Goal: Task Accomplishment & Management: Use online tool/utility

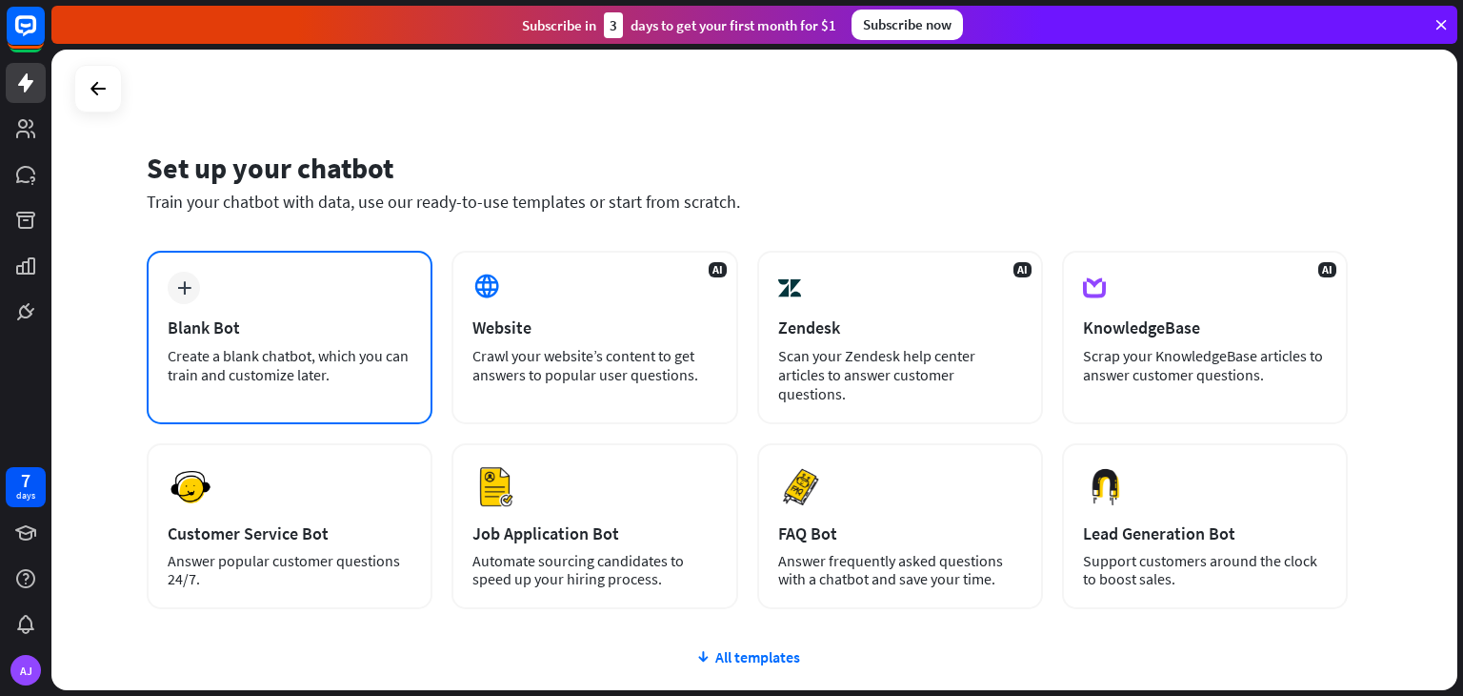
click at [282, 333] on div "Blank Bot" at bounding box center [290, 327] width 244 height 22
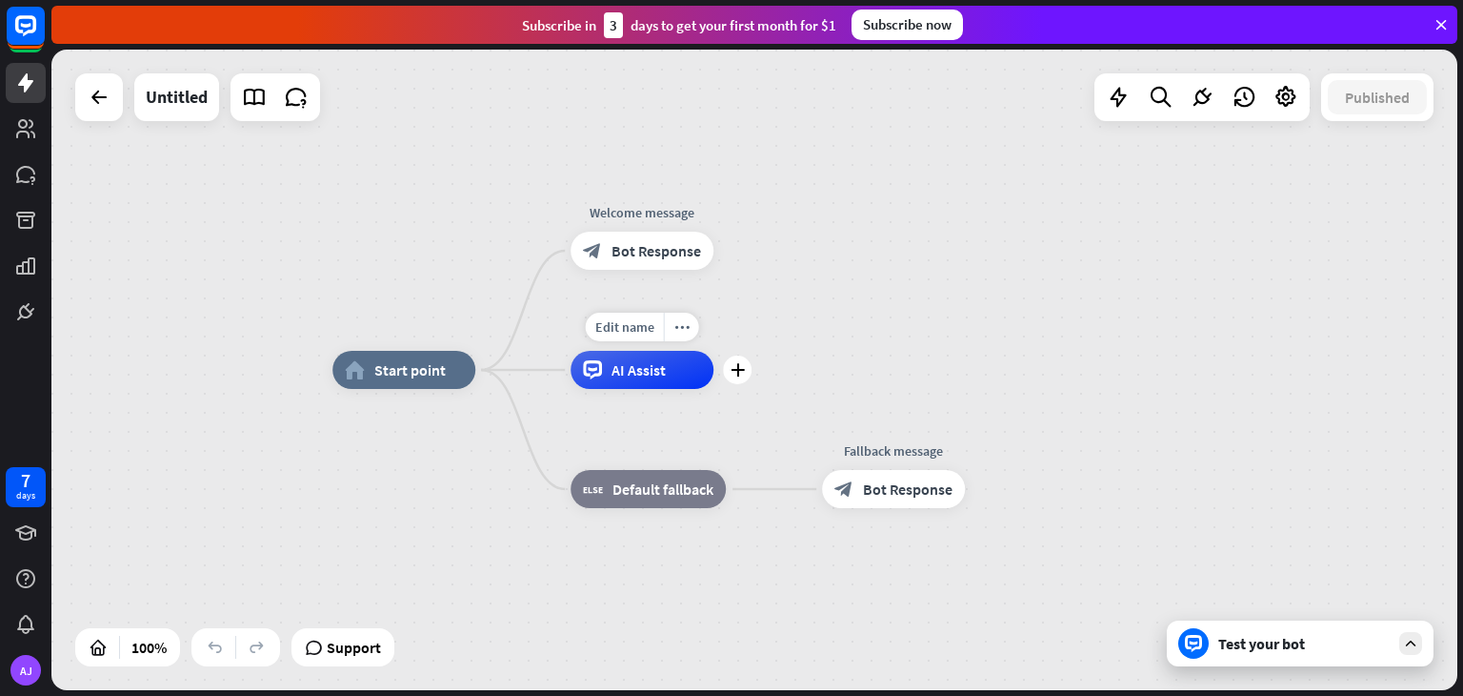
click at [643, 377] on span "AI Assist" at bounding box center [639, 369] width 54 height 19
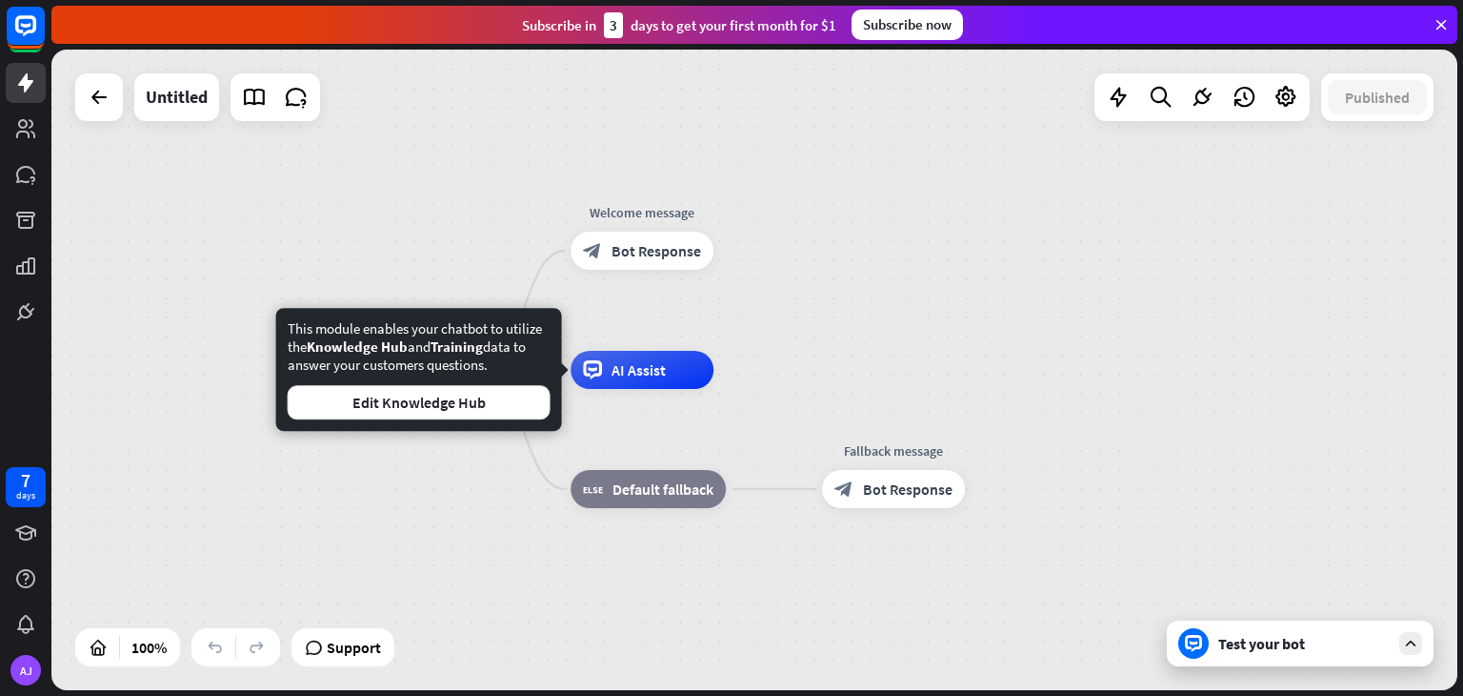
click at [765, 287] on div "home_2 Start point Welcome message block_bot_response Bot Response AI Assist bl…" at bounding box center [754, 370] width 1406 height 640
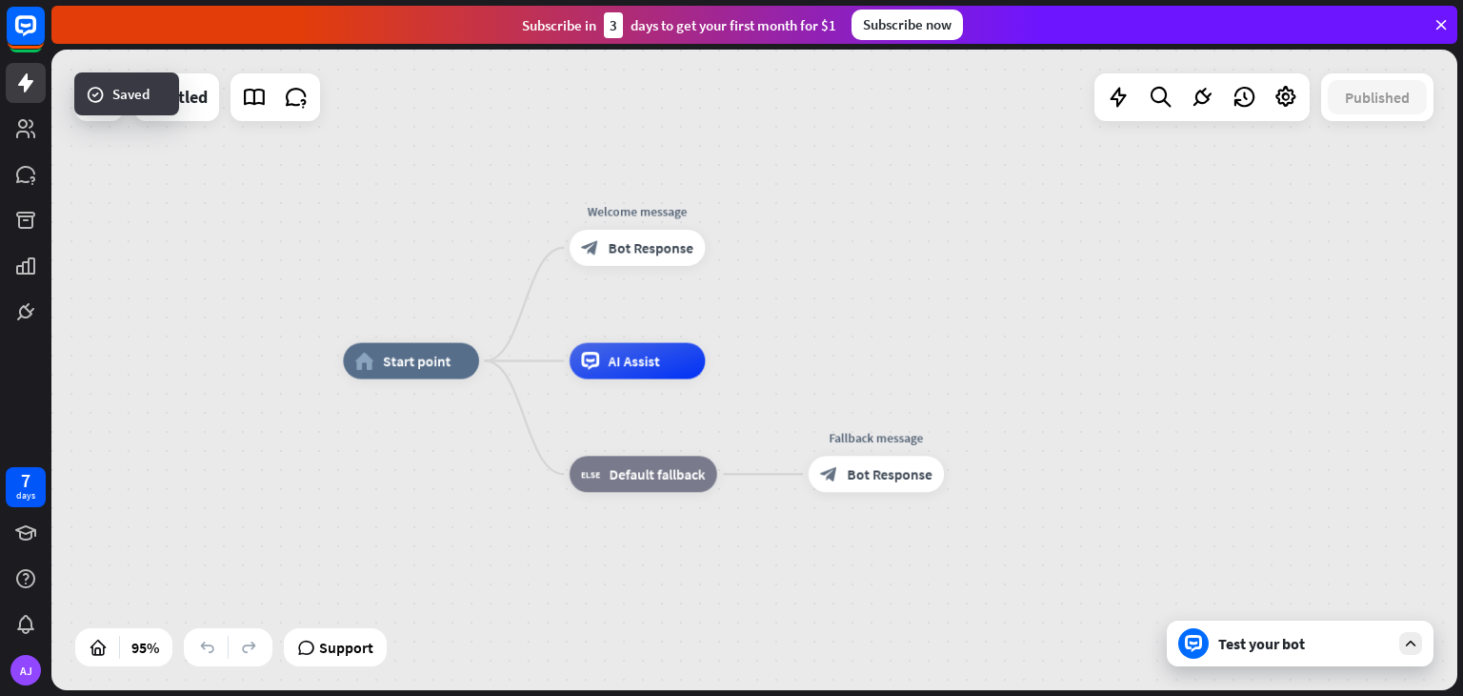
click at [1290, 649] on div "Test your bot" at bounding box center [1305, 643] width 172 height 19
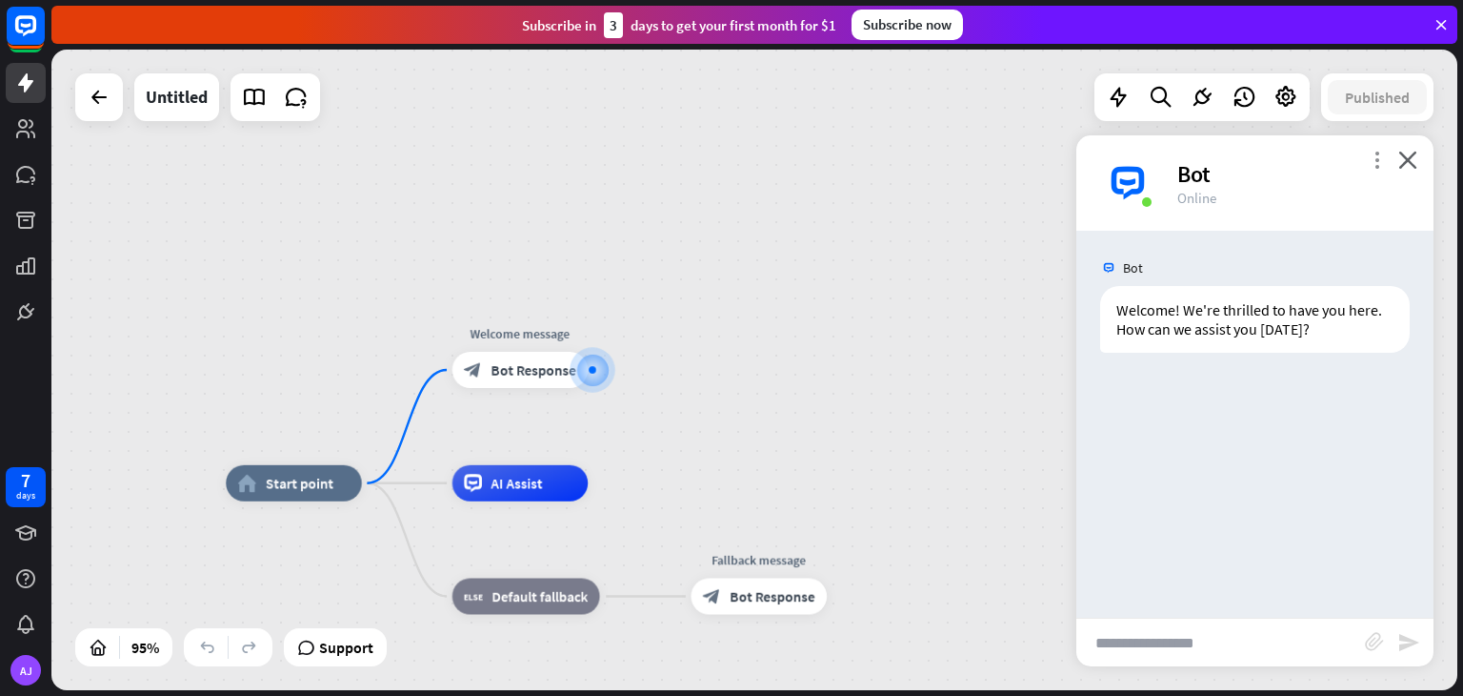
click at [1376, 157] on icon "more_vert" at bounding box center [1377, 160] width 18 height 18
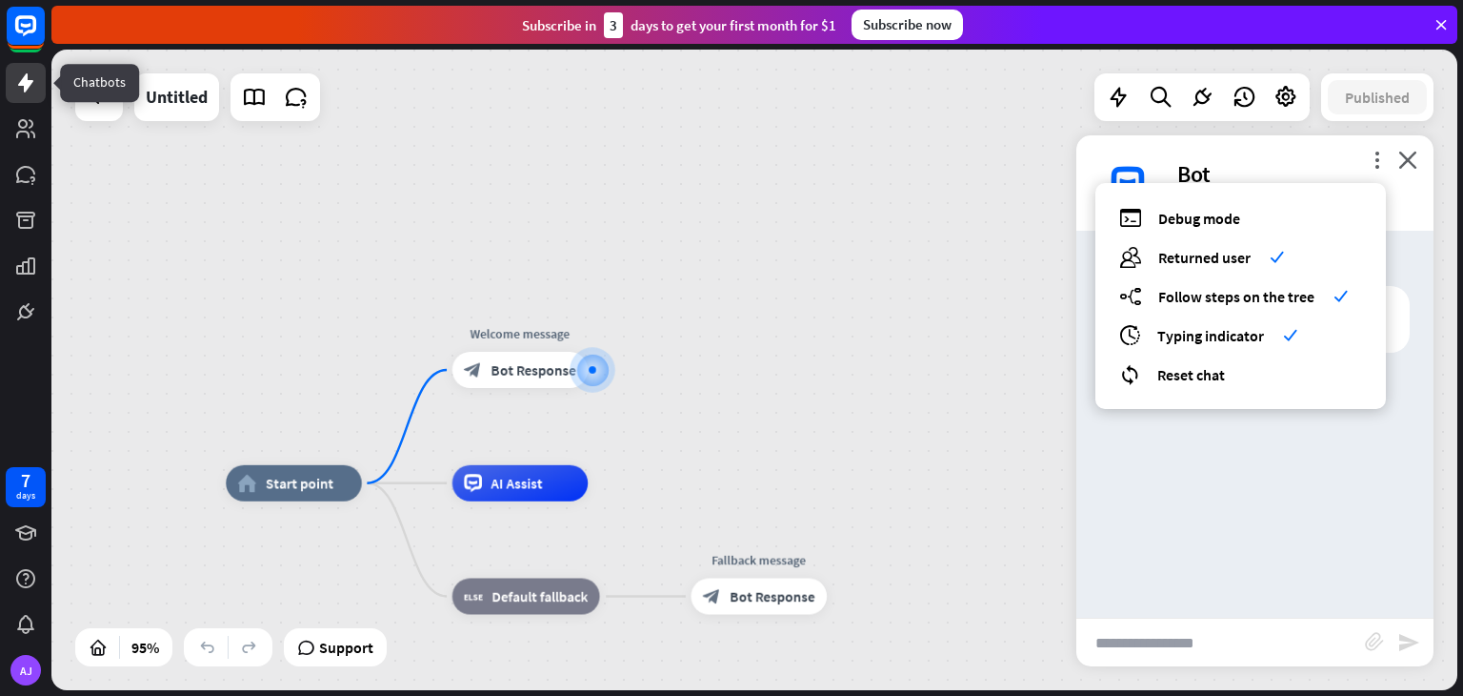
click at [24, 88] on icon at bounding box center [25, 82] width 15 height 19
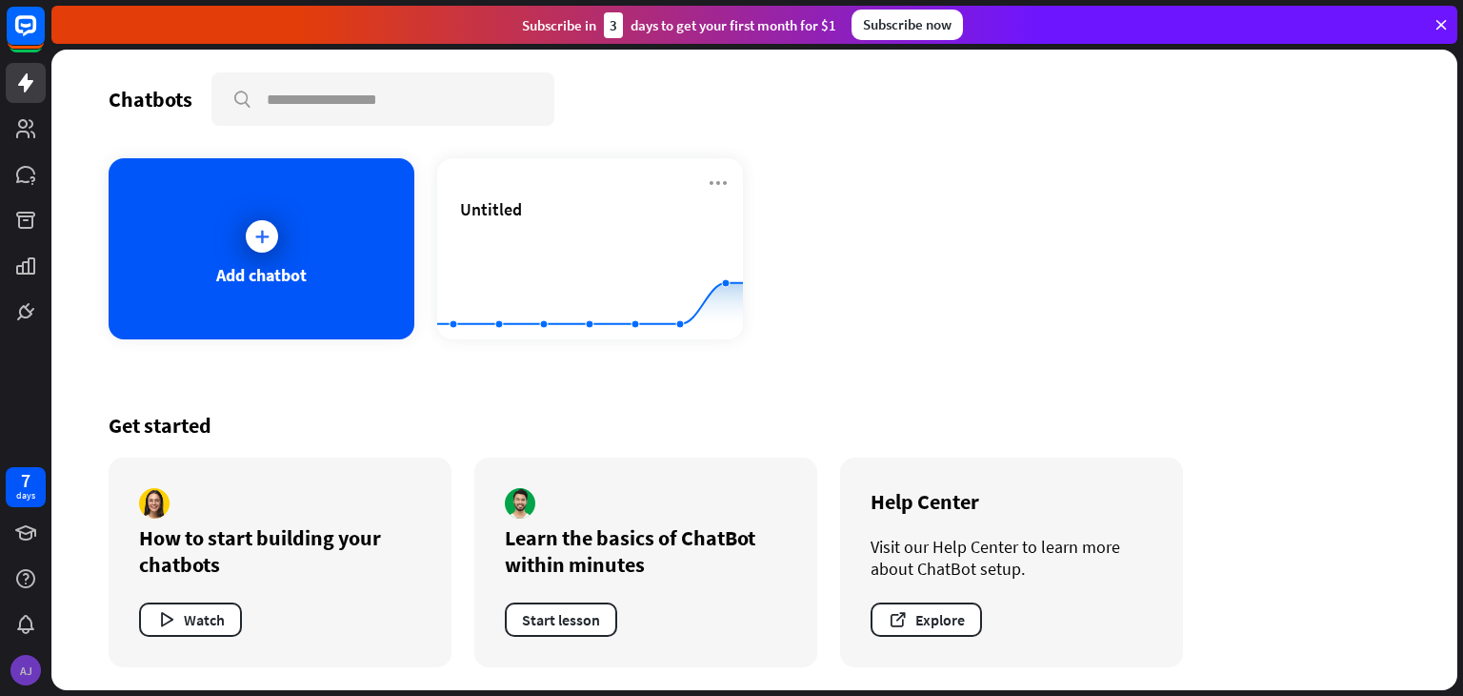
click at [27, 677] on div "AJ" at bounding box center [25, 670] width 30 height 30
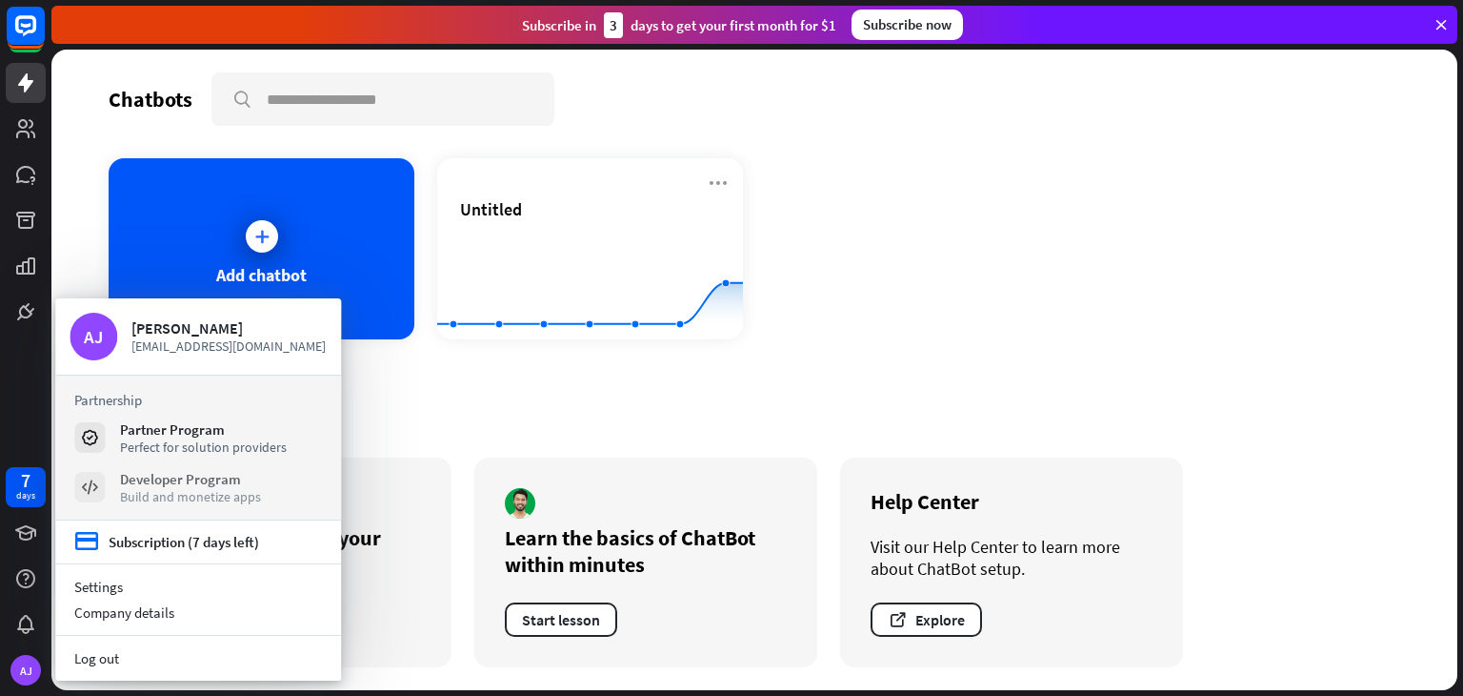
click at [179, 490] on div "Build and monetize apps" at bounding box center [190, 496] width 141 height 17
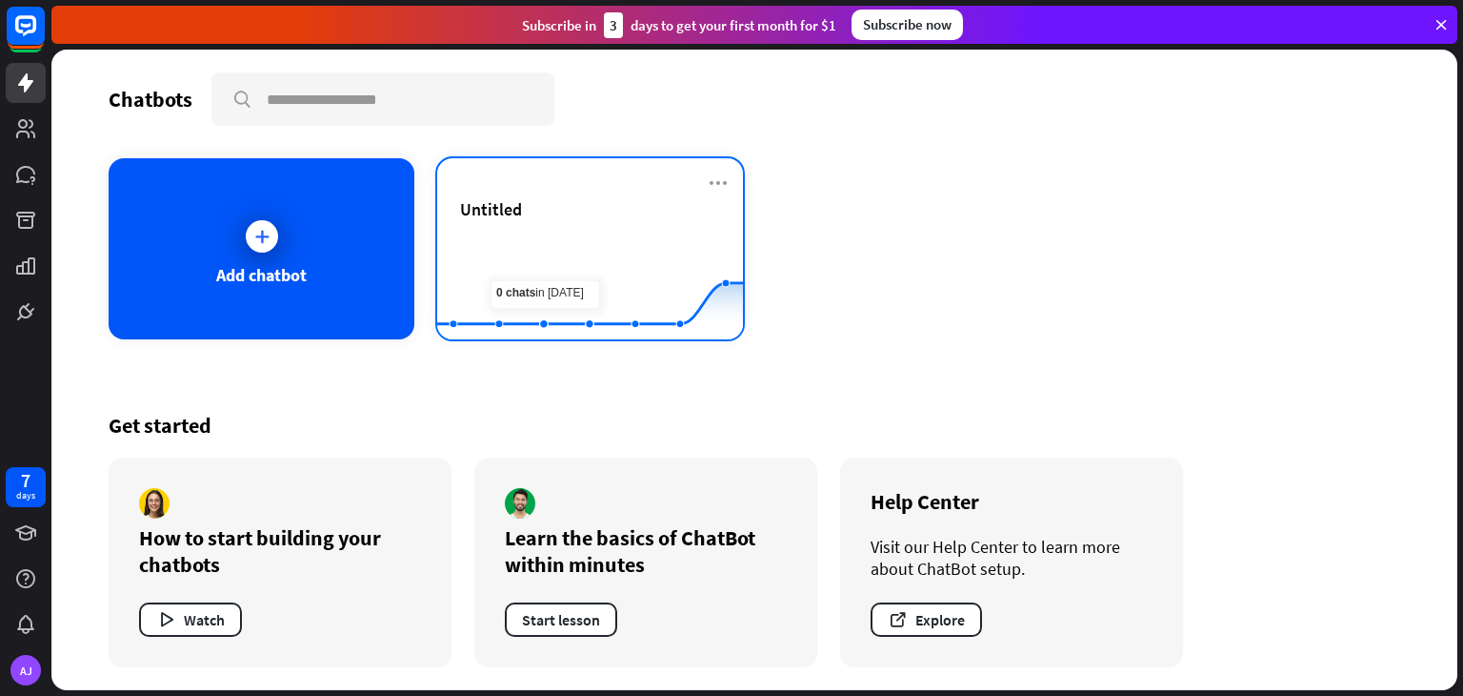
click at [549, 233] on rect at bounding box center [590, 291] width 306 height 119
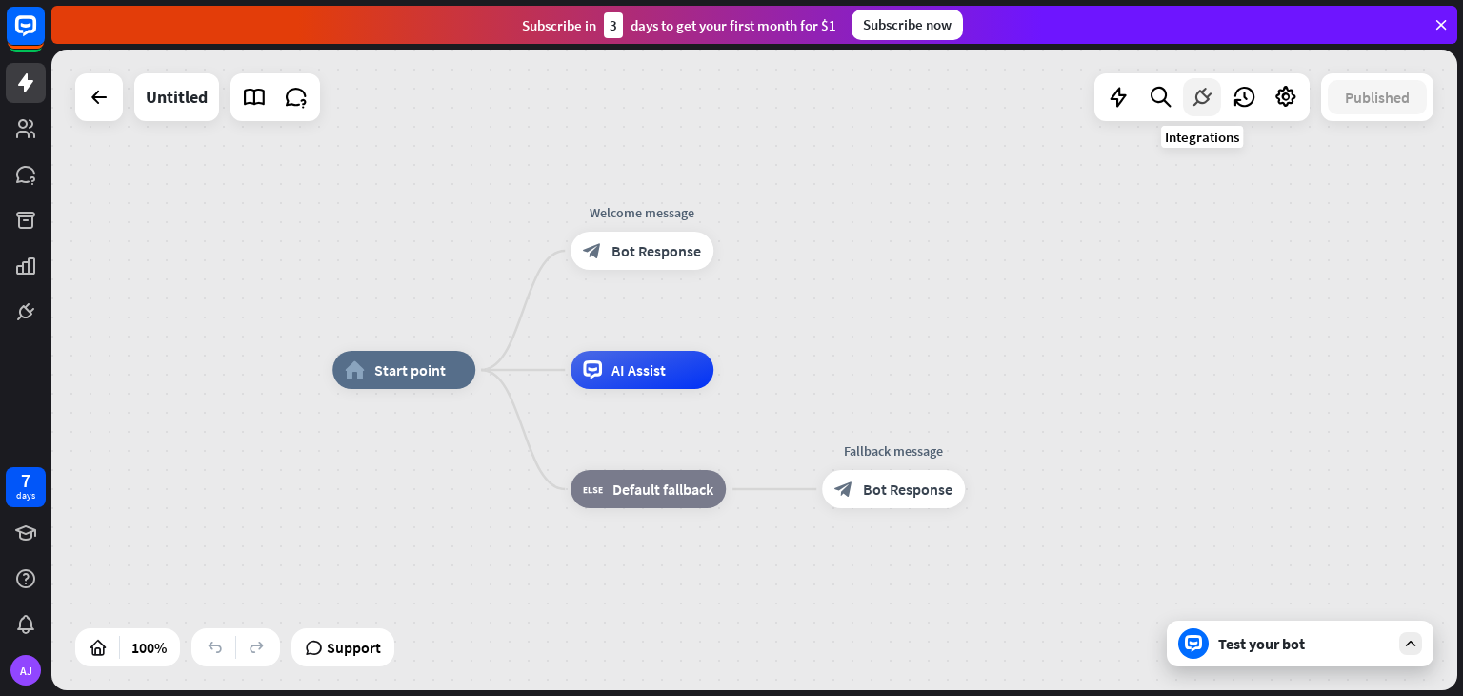
click at [1193, 92] on icon at bounding box center [1202, 97] width 25 height 25
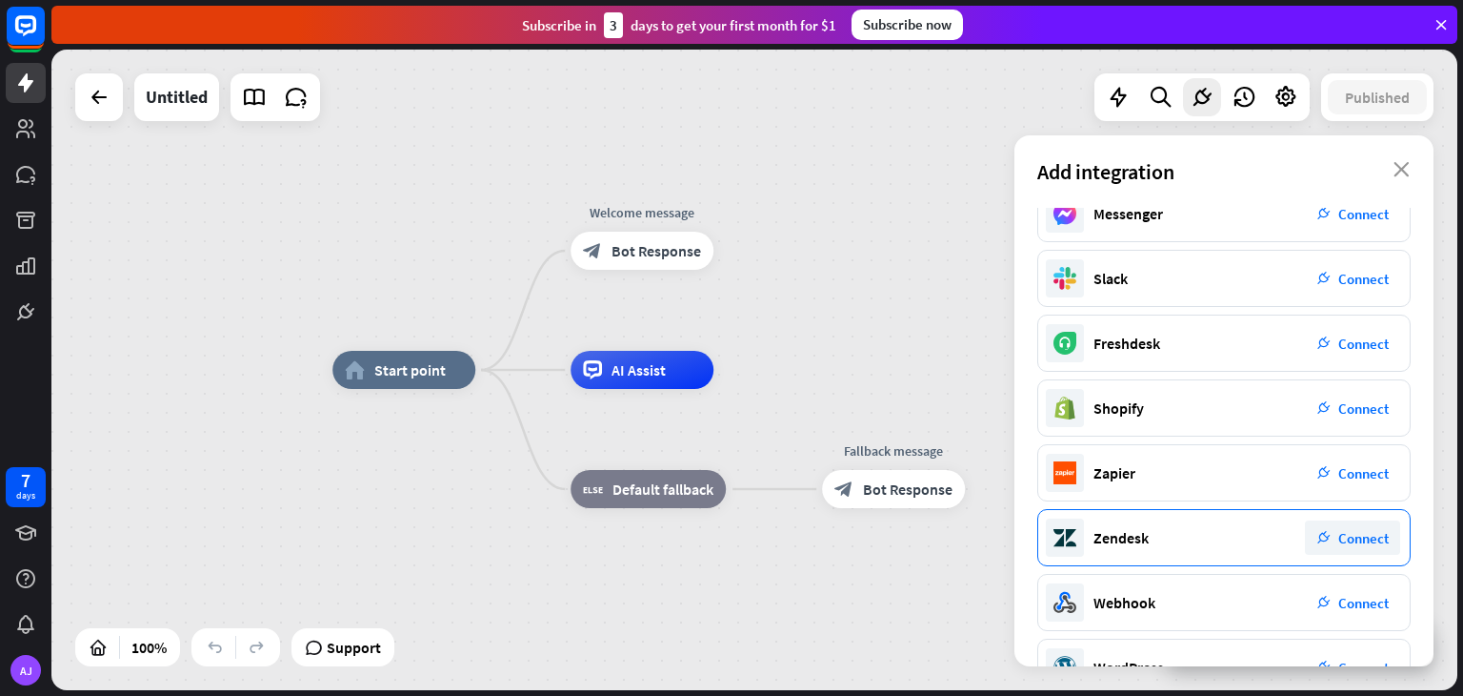
scroll to position [270, 0]
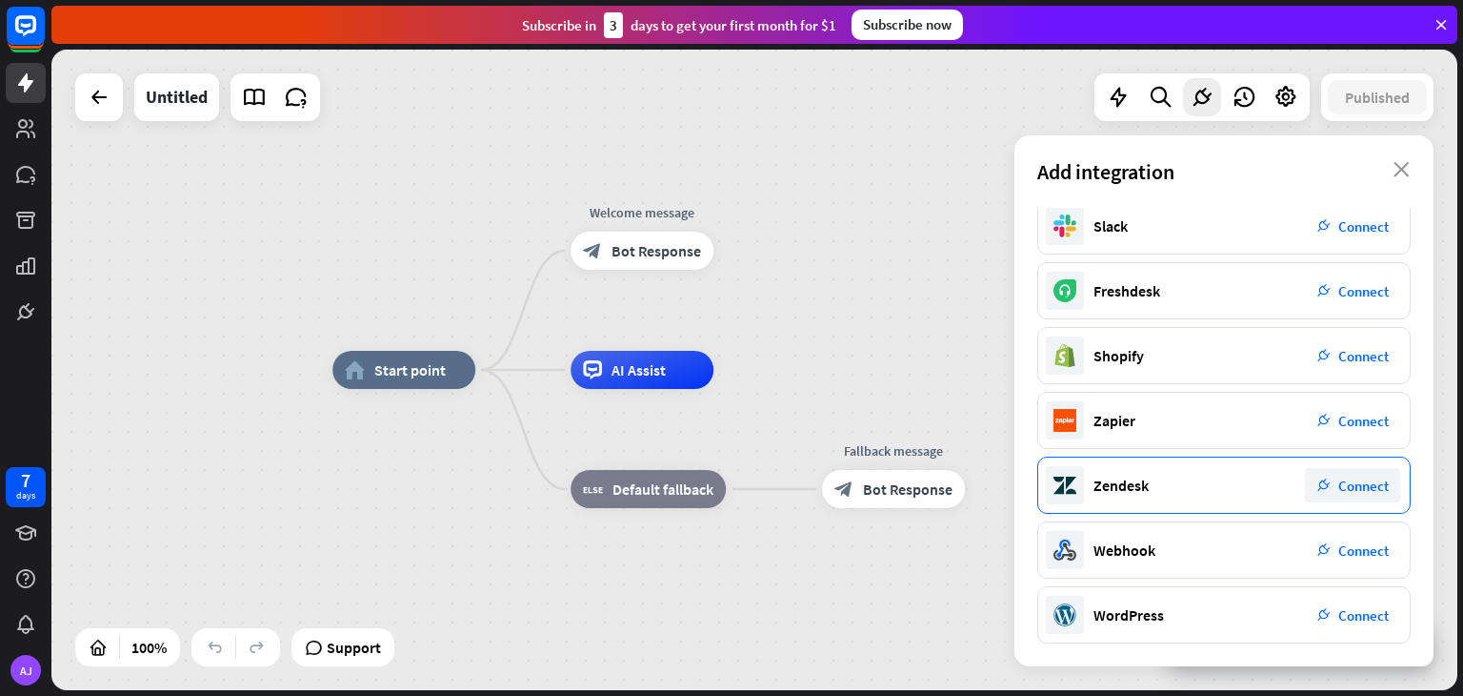
click at [1347, 479] on span "Connect" at bounding box center [1364, 485] width 50 height 18
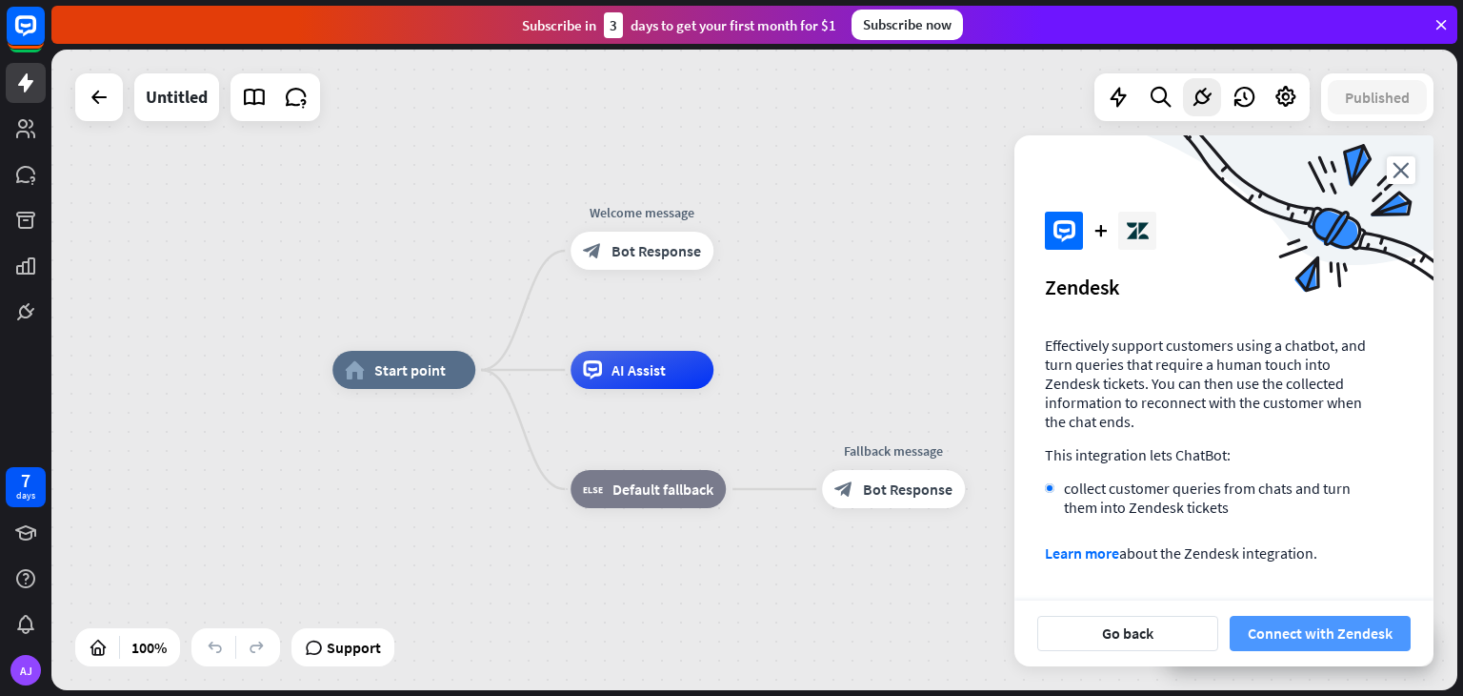
click at [1329, 631] on button "Connect with Zendesk" at bounding box center [1320, 633] width 181 height 35
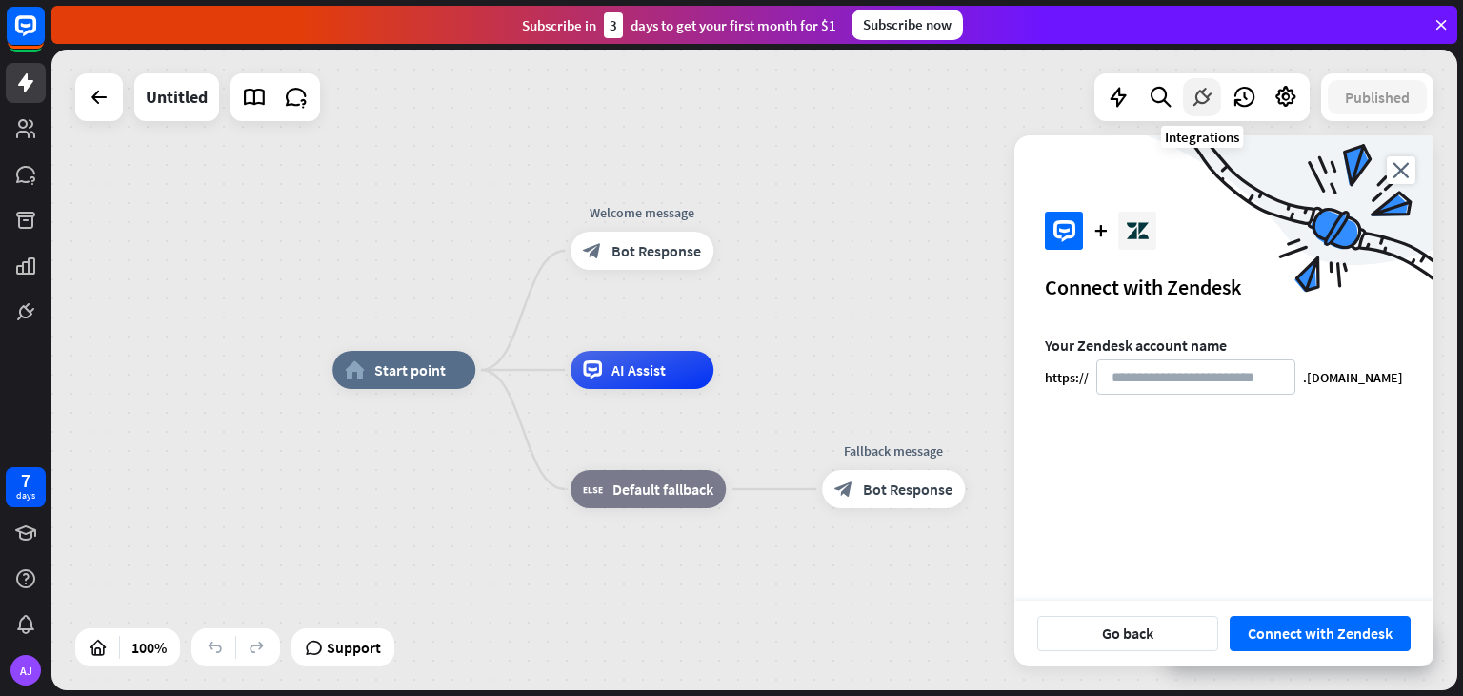
click at [1200, 96] on icon at bounding box center [1202, 97] width 25 height 25
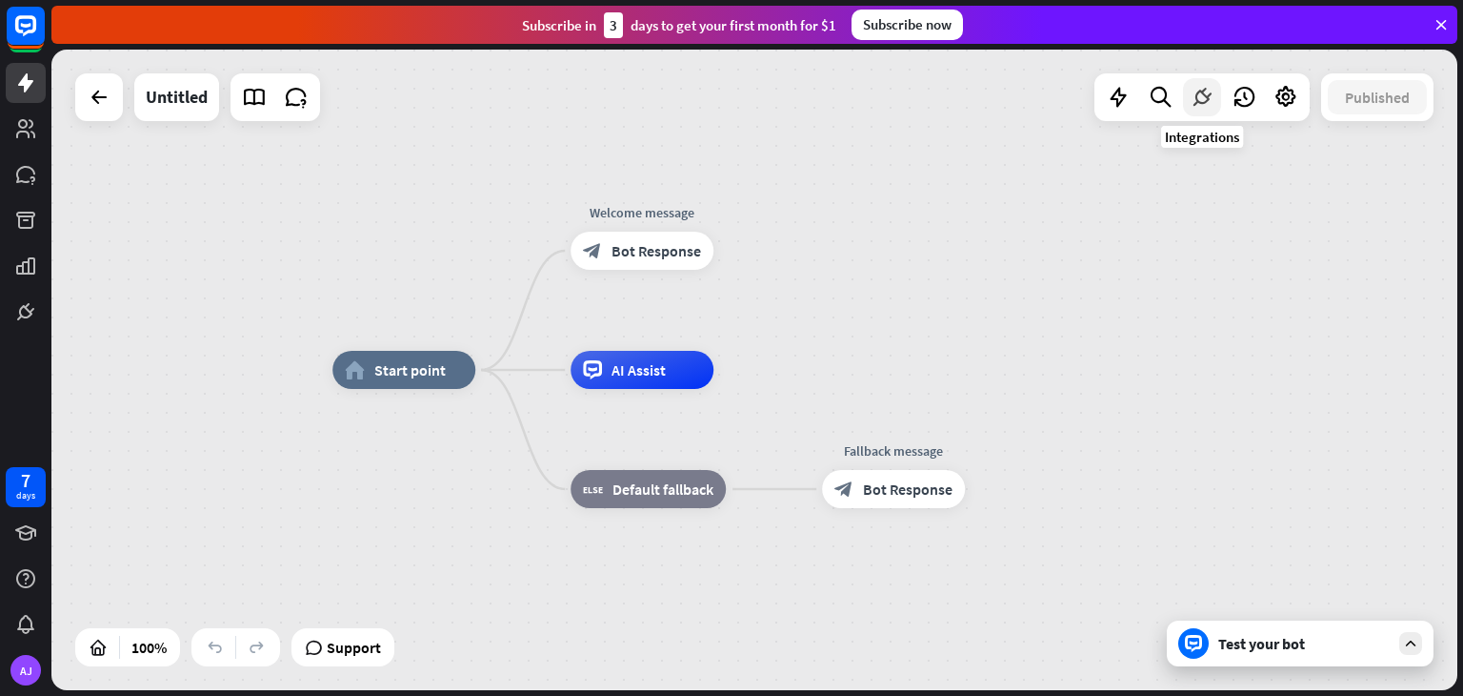
click at [1206, 109] on icon at bounding box center [1202, 97] width 25 height 25
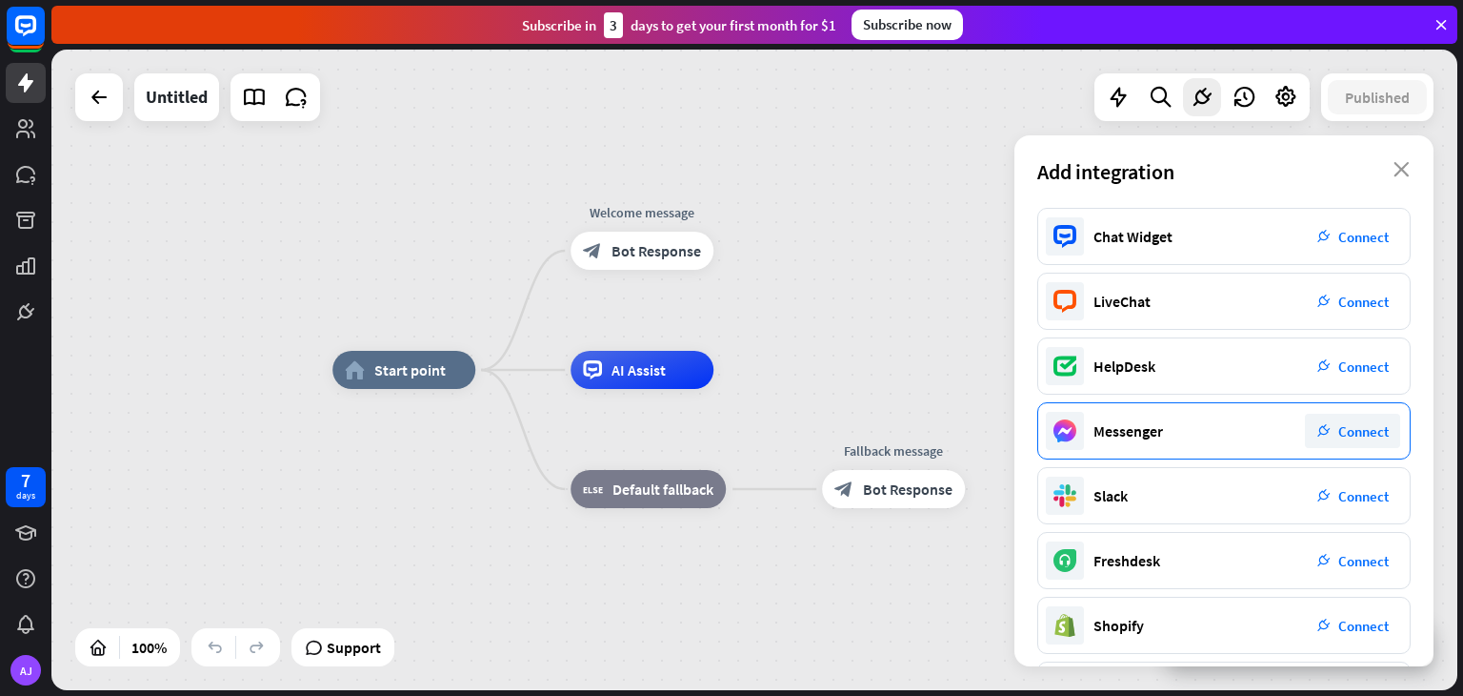
click at [1155, 427] on div "Messenger" at bounding box center [1129, 430] width 70 height 19
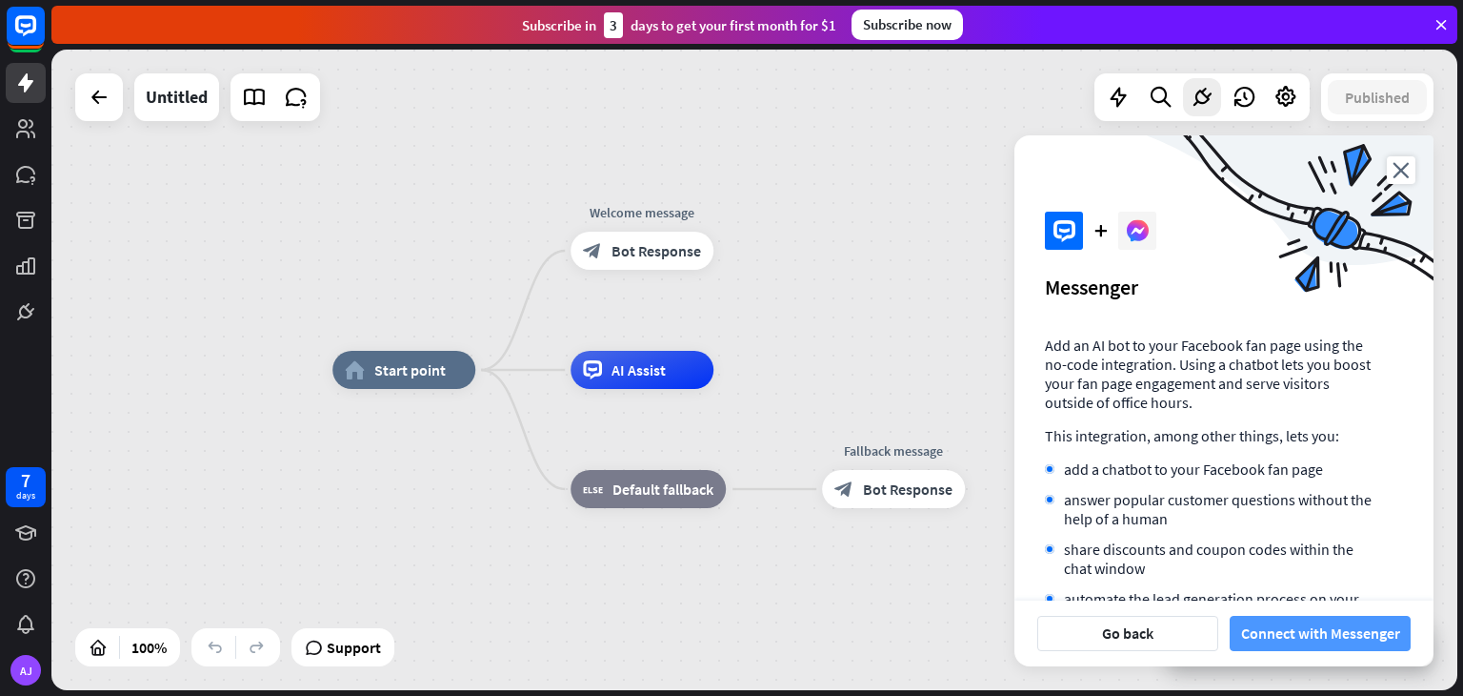
click at [1351, 632] on button "Connect with Messenger" at bounding box center [1320, 633] width 181 height 35
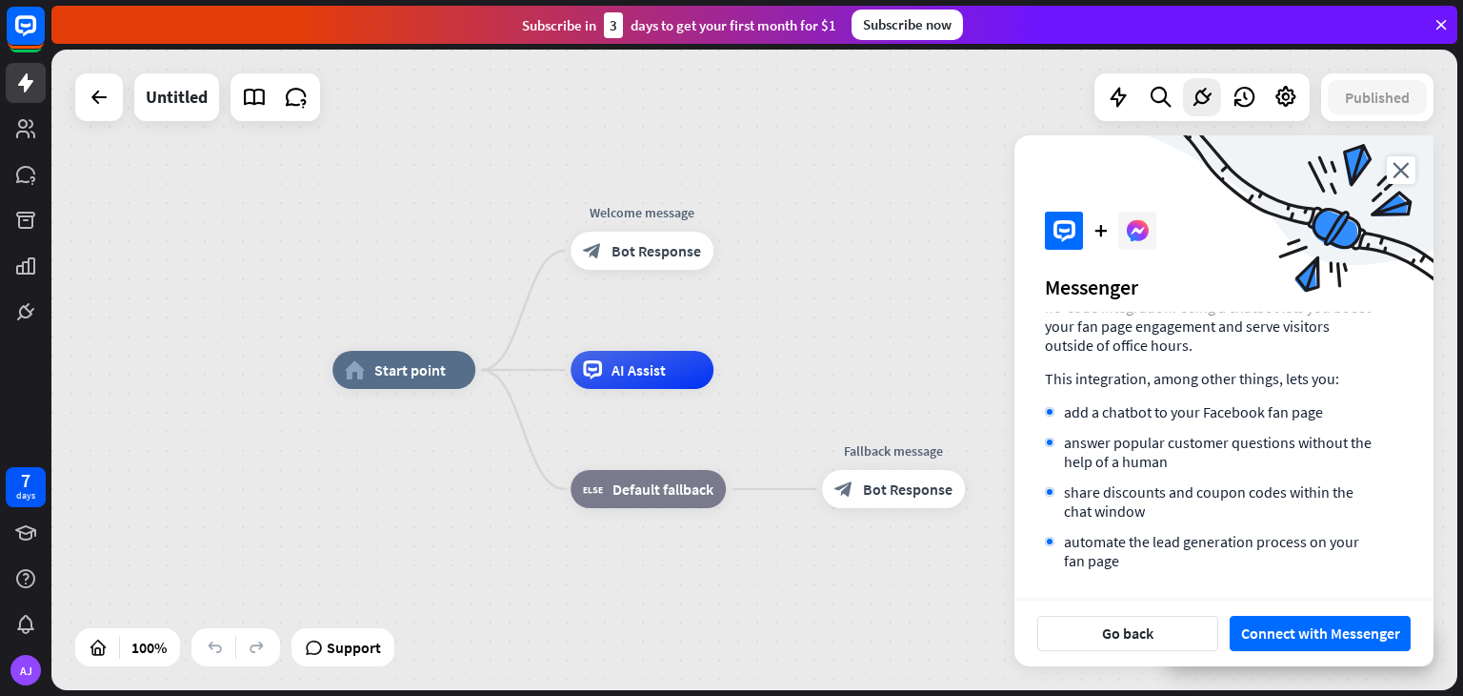
scroll to position [111, 0]
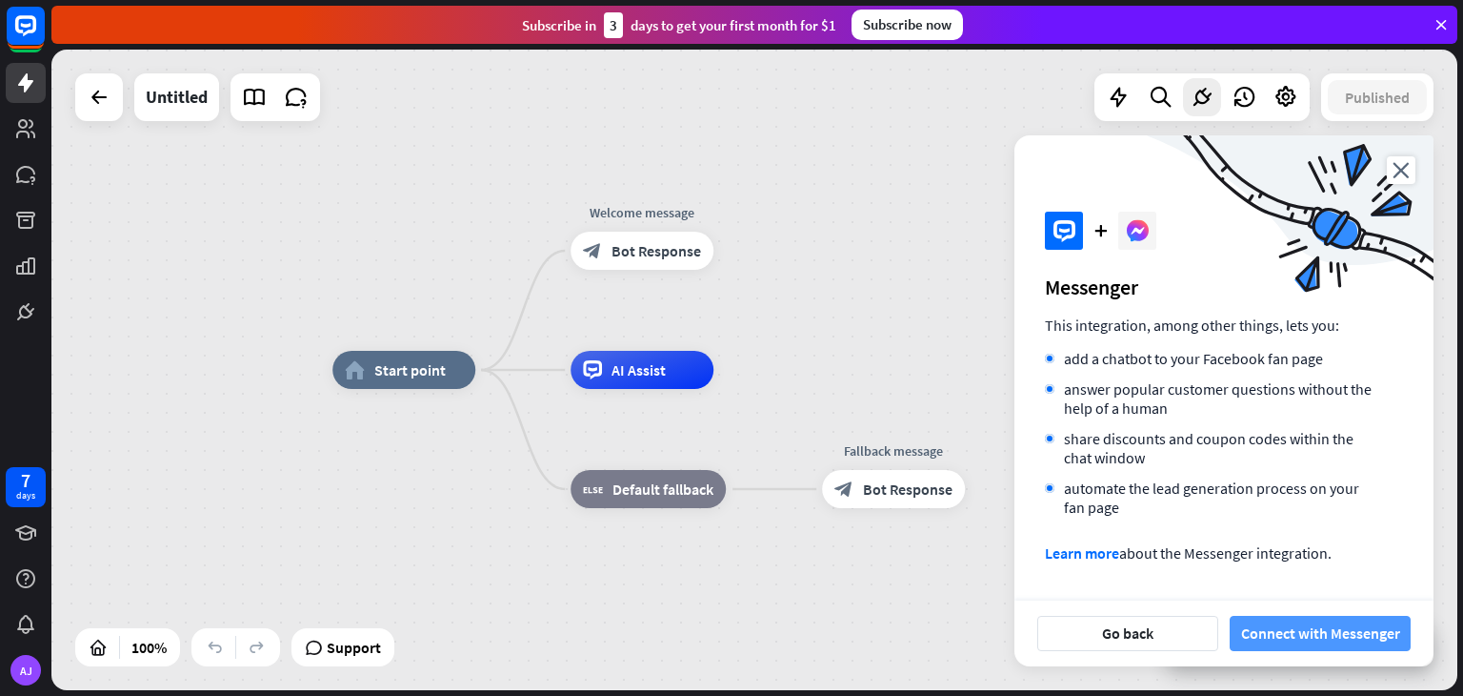
click at [1291, 637] on button "Connect with Messenger" at bounding box center [1320, 633] width 181 height 35
